Goal: Navigation & Orientation: Locate item on page

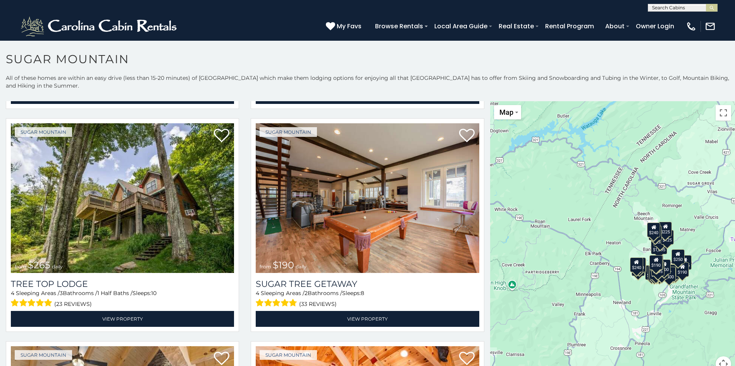
scroll to position [671, 0]
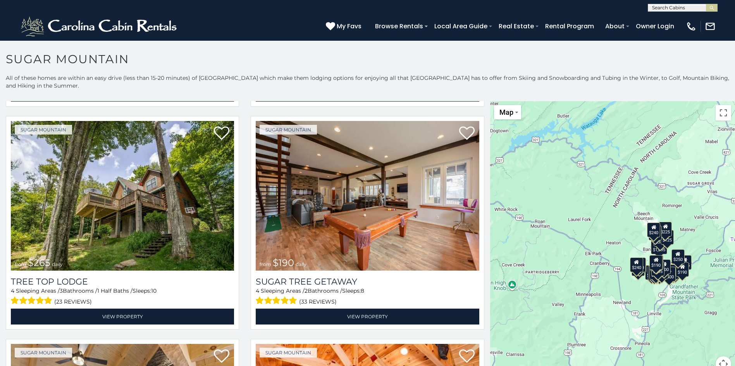
click at [544, 191] on div "$375 $350 $350 $200 $375 $195 $265 $190 $175 $155 $290 $175 $345 $1,095 $195 $2…" at bounding box center [612, 241] width 245 height 280
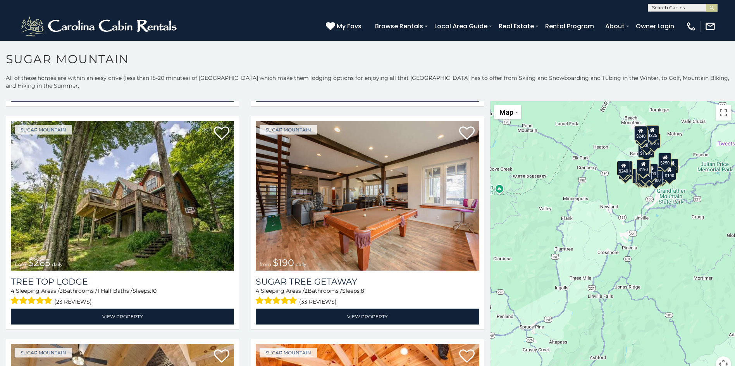
drag, startPoint x: 597, startPoint y: 272, endPoint x: 584, endPoint y: 175, distance: 98.4
click at [584, 175] on div "$375 $350 $350 $200 $375 $195 $265 $190 $175 $155 $290 $175 $345 $1,095 $195 $2…" at bounding box center [612, 241] width 245 height 280
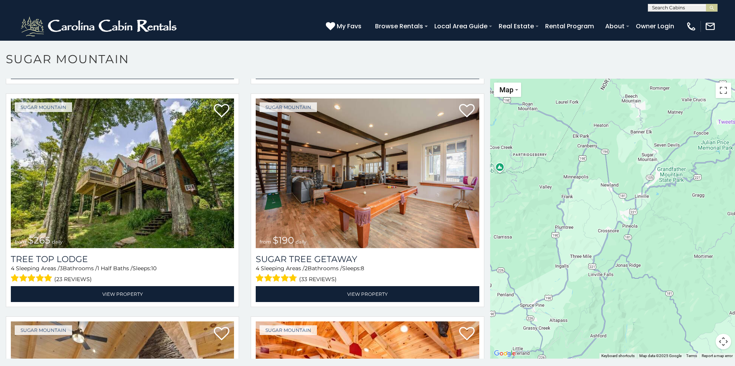
scroll to position [0, 0]
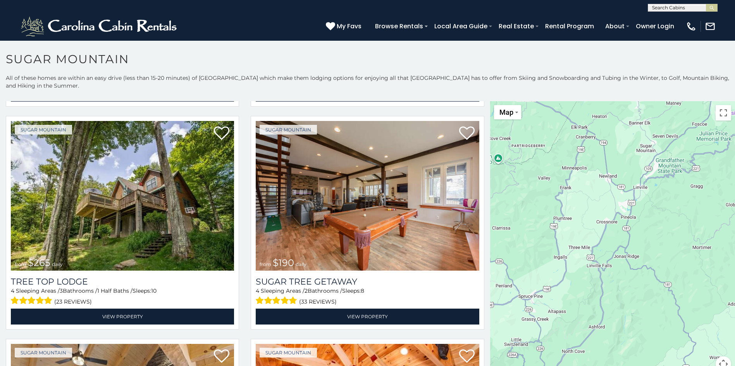
drag, startPoint x: 677, startPoint y: 257, endPoint x: 674, endPoint y: 225, distance: 31.5
click at [674, 216] on div at bounding box center [612, 241] width 245 height 280
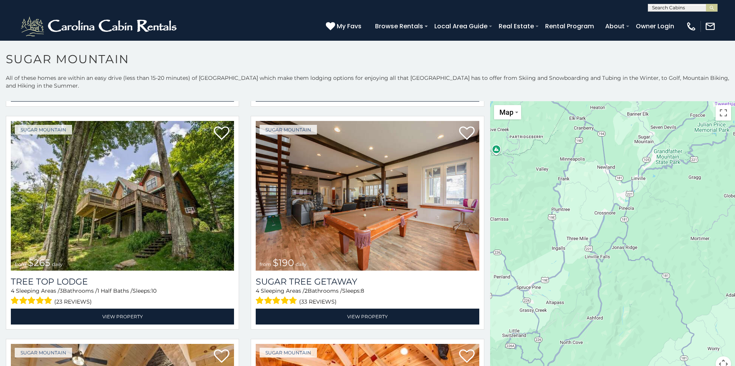
click at [719, 359] on button "Map camera controls" at bounding box center [722, 363] width 15 height 15
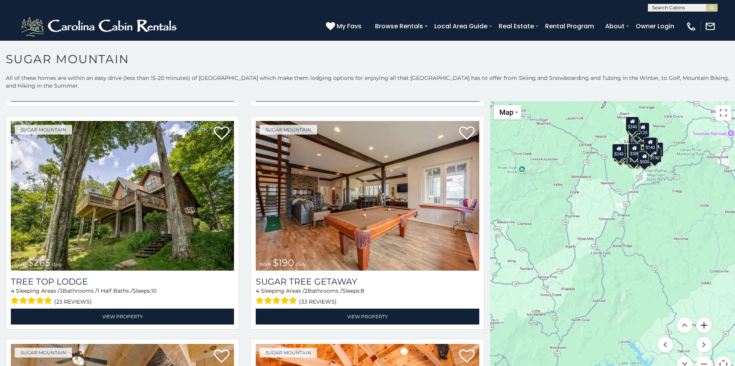
click at [699, 327] on button "Zoom in" at bounding box center [703, 324] width 15 height 15
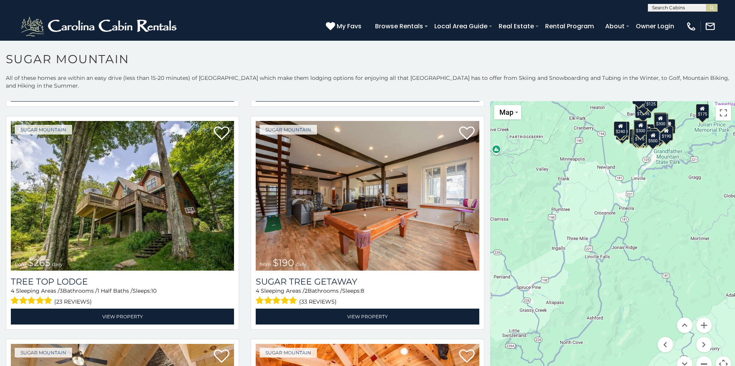
click at [698, 359] on button "Zoom out" at bounding box center [703, 363] width 15 height 15
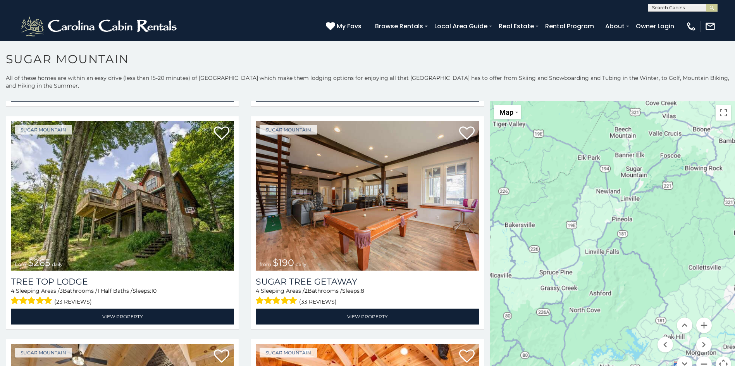
click at [698, 359] on button "Zoom out" at bounding box center [703, 363] width 15 height 15
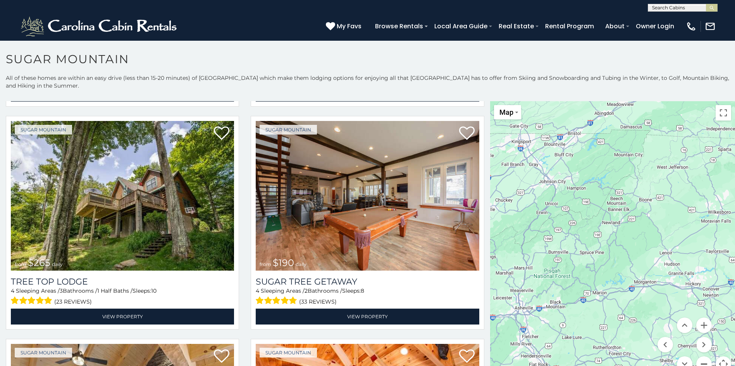
click at [698, 359] on button "Zoom out" at bounding box center [703, 363] width 15 height 15
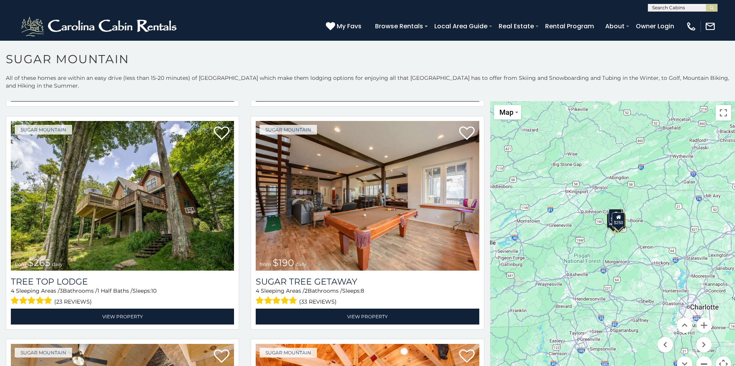
click at [699, 360] on button "Zoom out" at bounding box center [703, 363] width 15 height 15
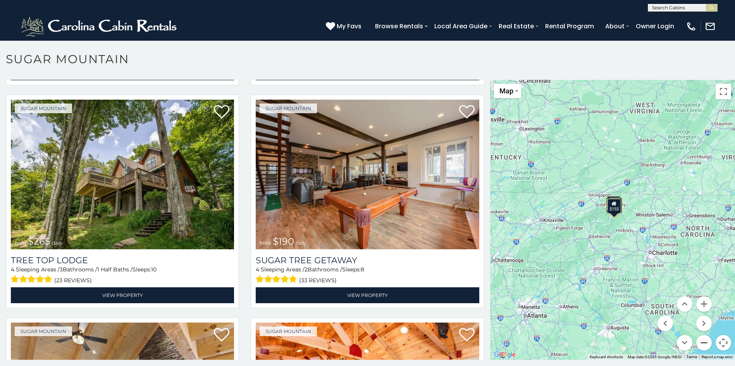
scroll to position [22, 0]
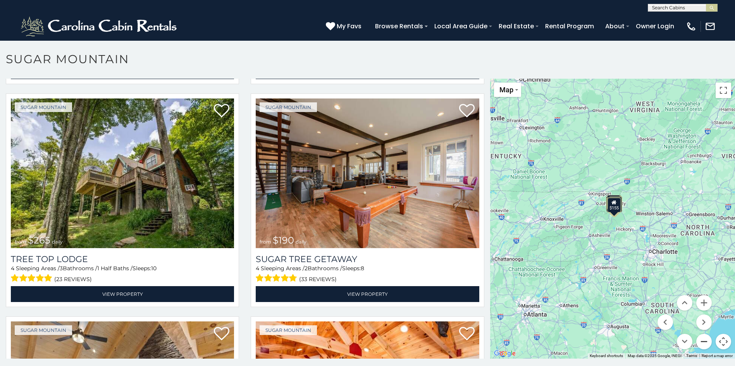
click at [702, 340] on button "Zoom out" at bounding box center [703, 340] width 15 height 15
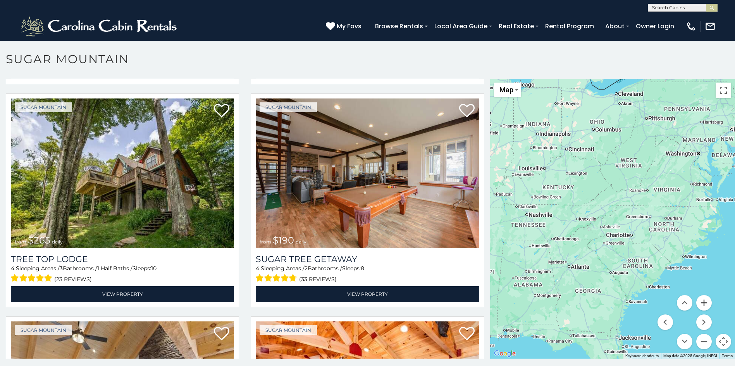
click at [700, 304] on button "Zoom in" at bounding box center [703, 302] width 15 height 15
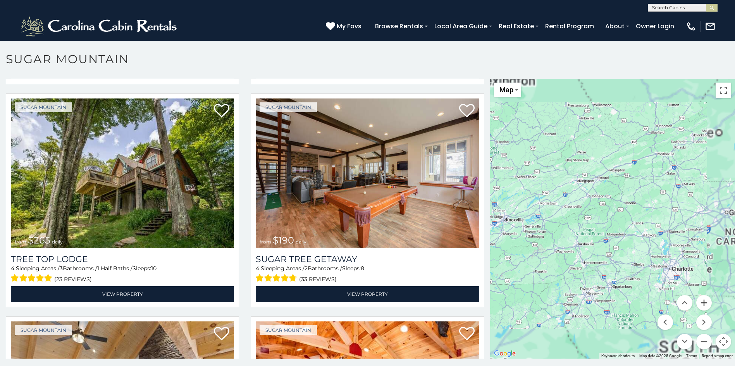
click at [700, 304] on button "Zoom in" at bounding box center [703, 302] width 15 height 15
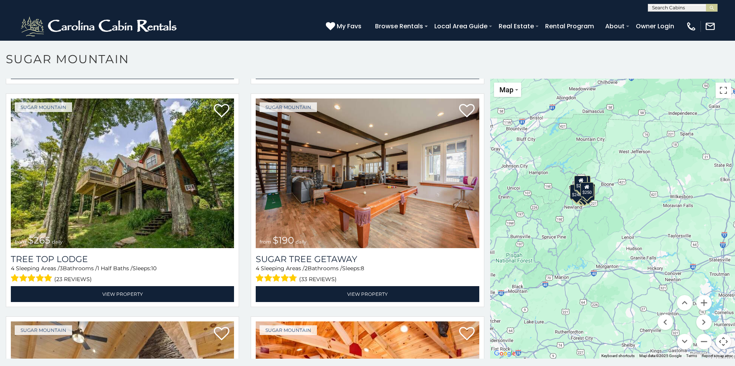
drag, startPoint x: 630, startPoint y: 271, endPoint x: 593, endPoint y: 278, distance: 37.8
click at [593, 278] on div "$375 $350 $350 $200 $375 $195 $265 $190 $175 $155 $290 $175 $345 $1,095 $195 $2…" at bounding box center [612, 219] width 245 height 280
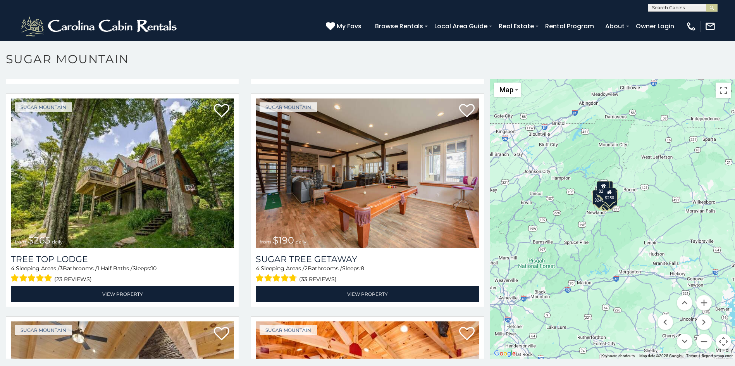
drag, startPoint x: 577, startPoint y: 194, endPoint x: 600, endPoint y: 199, distance: 23.5
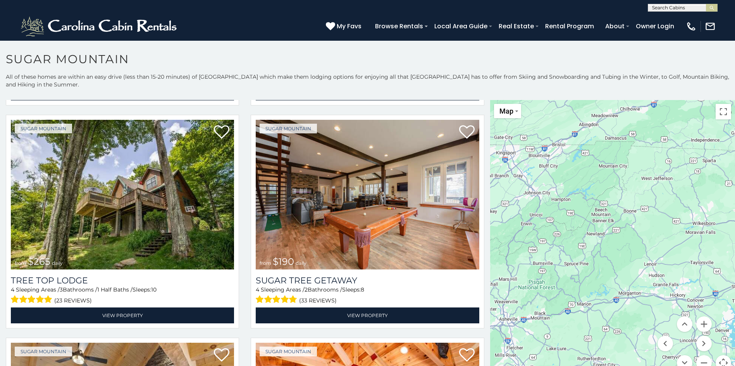
scroll to position [0, 0]
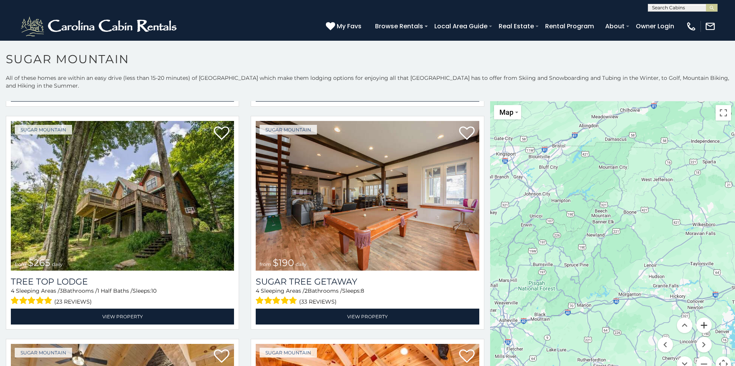
click at [704, 322] on button "Zoom in" at bounding box center [703, 324] width 15 height 15
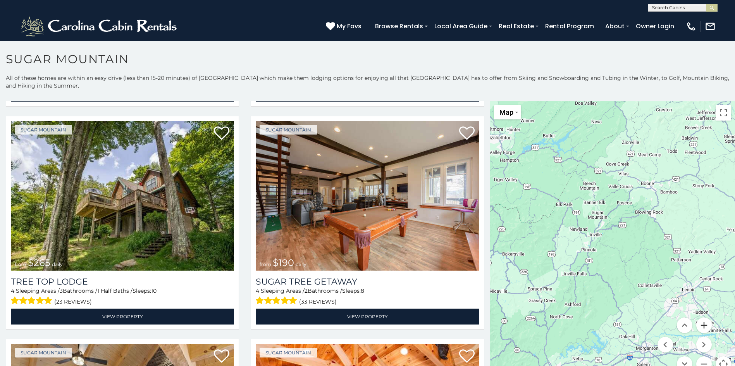
click at [704, 322] on button "Zoom in" at bounding box center [703, 324] width 15 height 15
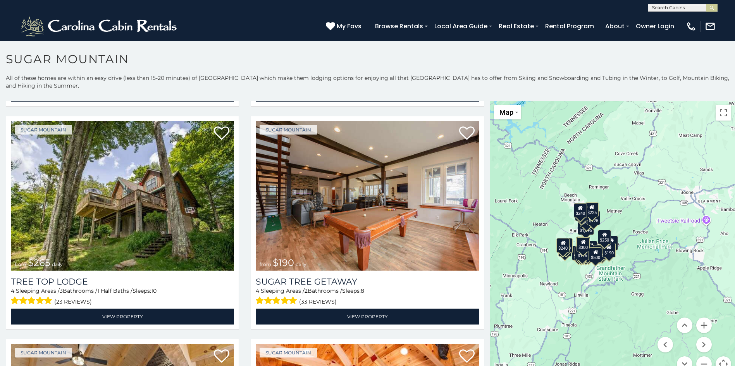
drag, startPoint x: 605, startPoint y: 254, endPoint x: 611, endPoint y: 323, distance: 69.2
click at [611, 323] on div "$375 $350 $350 $200 $375 $195 $265 $190 $175 $155 $290 $175 $345 $1,095 $195 $2…" at bounding box center [612, 241] width 245 height 280
click at [700, 321] on button "Zoom in" at bounding box center [703, 324] width 15 height 15
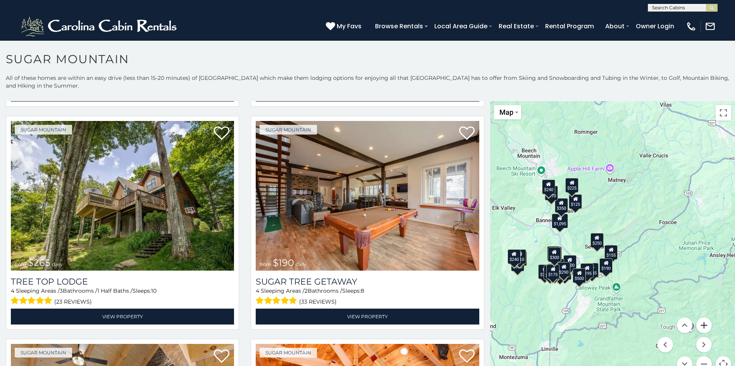
click at [700, 327] on button "Zoom in" at bounding box center [703, 324] width 15 height 15
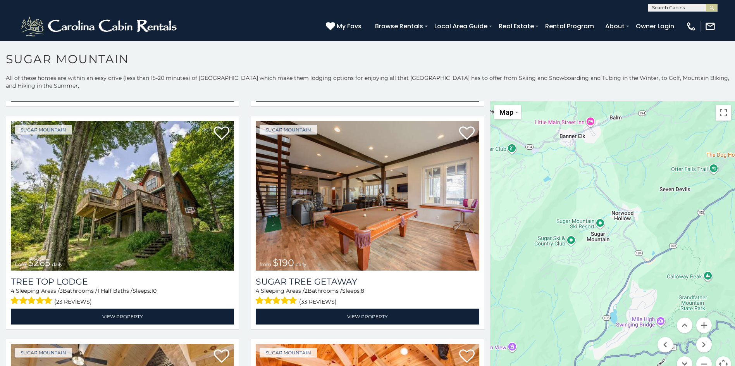
drag, startPoint x: 579, startPoint y: 307, endPoint x: 663, endPoint y: 245, distance: 104.2
click at [663, 245] on div at bounding box center [612, 241] width 245 height 280
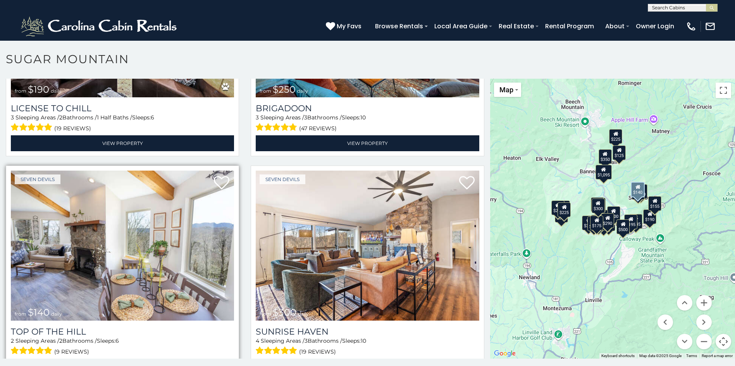
scroll to position [4, 0]
